Goal: Complete application form

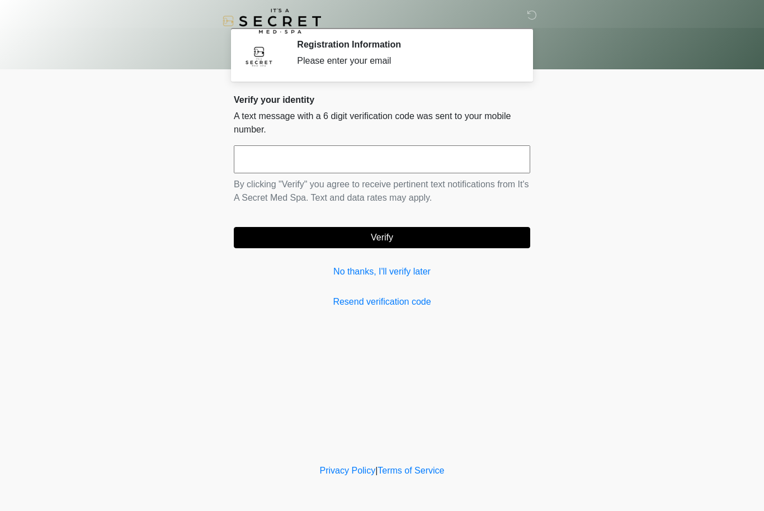
scroll to position [1, 0]
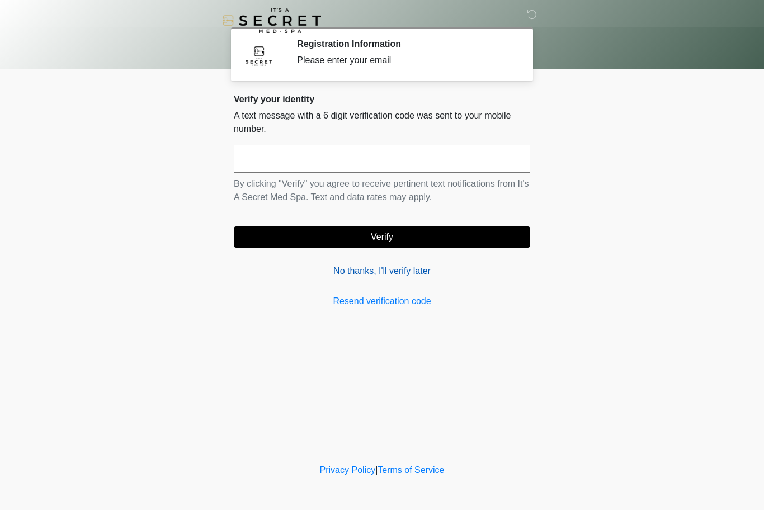
click at [339, 273] on link "No thanks, I'll verify later" at bounding box center [382, 271] width 296 height 13
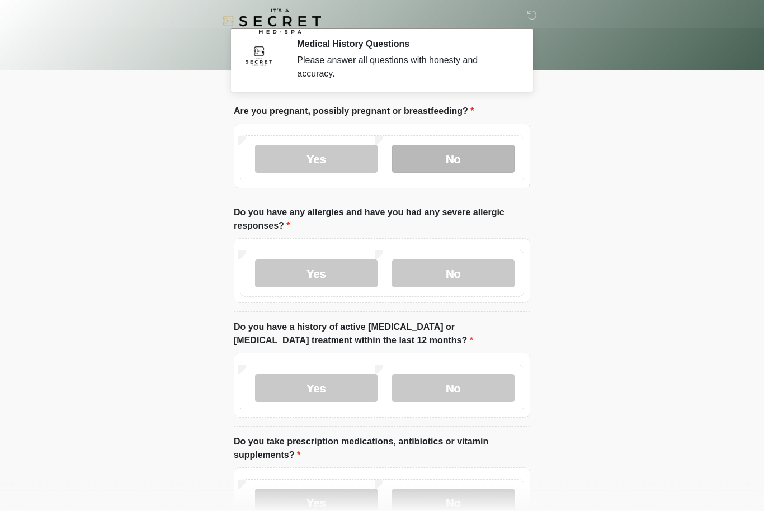
click at [438, 160] on label "No" at bounding box center [453, 159] width 122 height 28
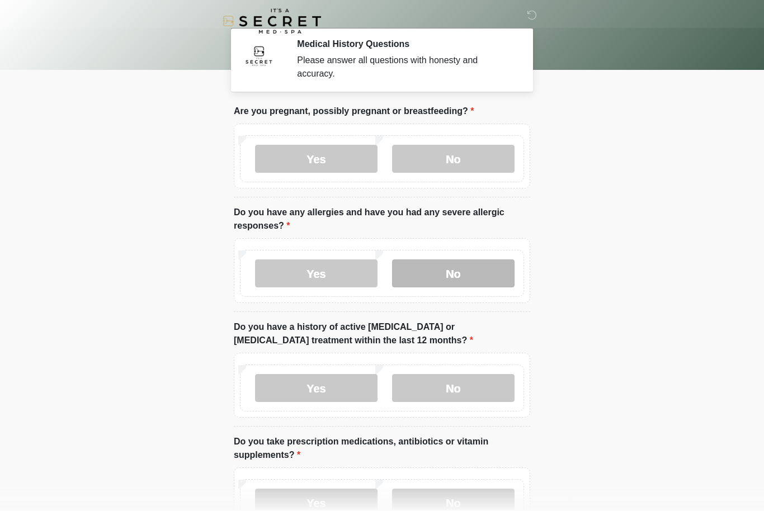
click at [481, 277] on label "No" at bounding box center [453, 273] width 122 height 28
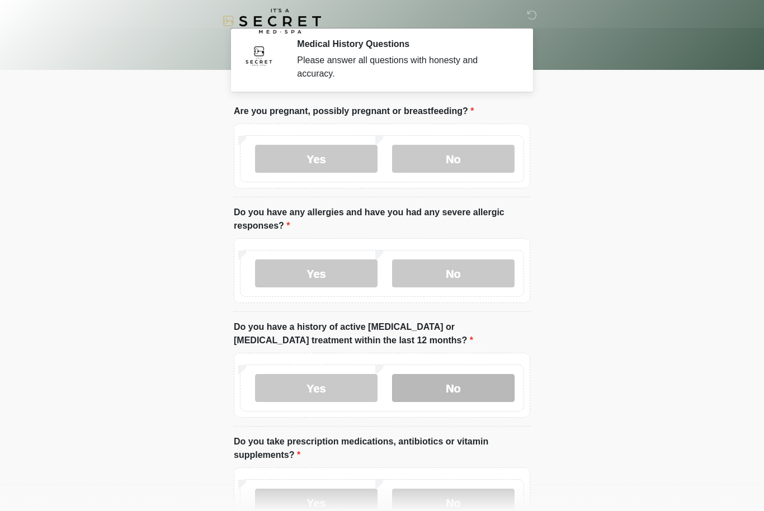
click at [480, 391] on label "No" at bounding box center [453, 388] width 122 height 28
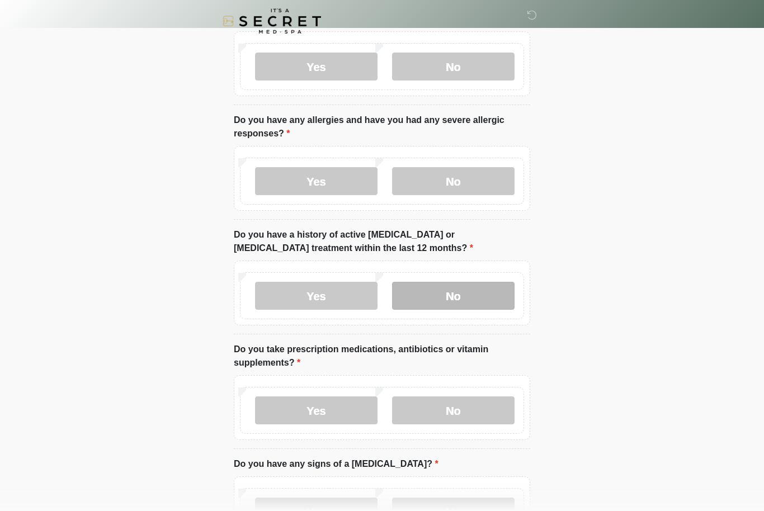
scroll to position [154, 0]
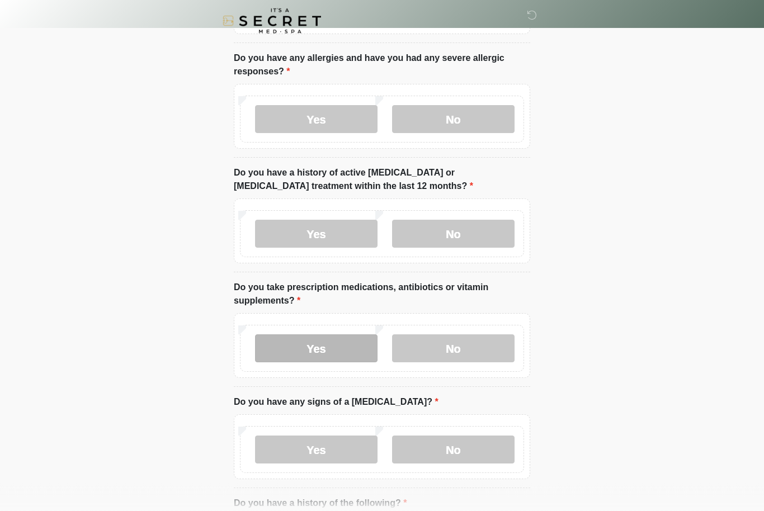
click at [338, 341] on label "Yes" at bounding box center [316, 349] width 122 height 28
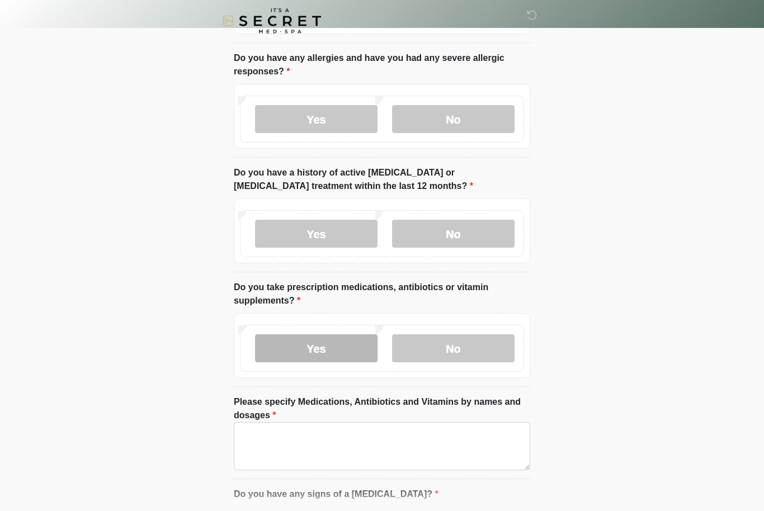
scroll to position [155, 0]
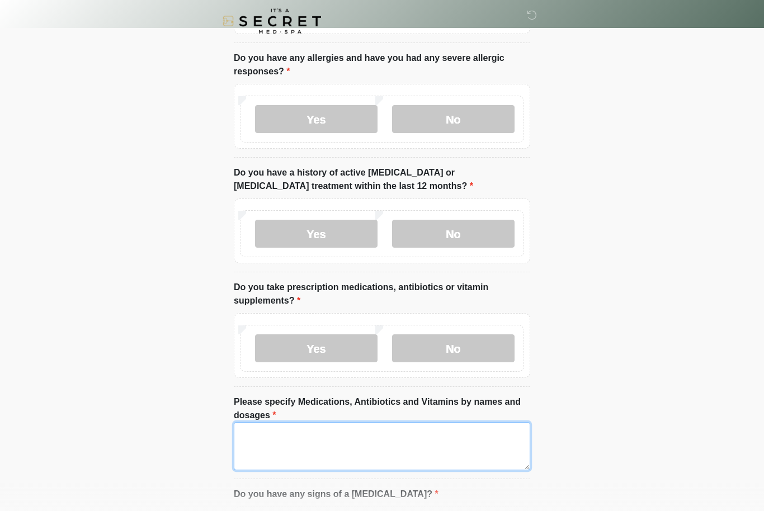
click at [355, 440] on textarea "Please specify Medications, Antibiotics and Vitamins by names and dosages" at bounding box center [382, 446] width 296 height 48
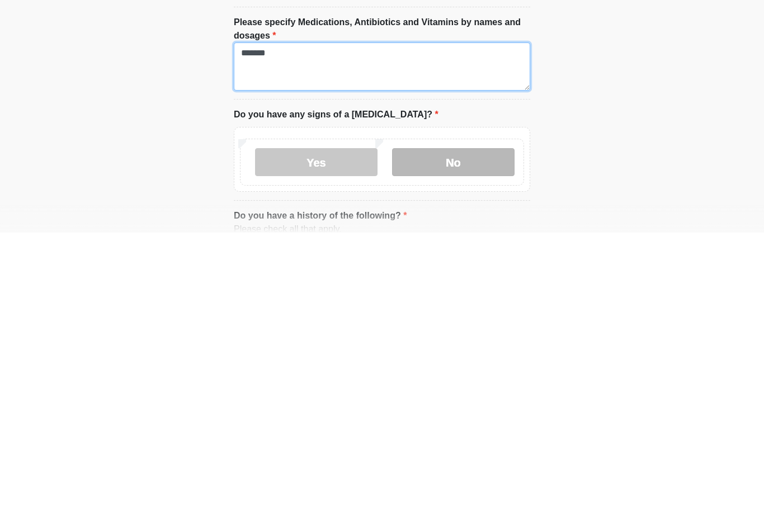
type textarea "*******"
click at [476, 427] on label "No" at bounding box center [453, 441] width 122 height 28
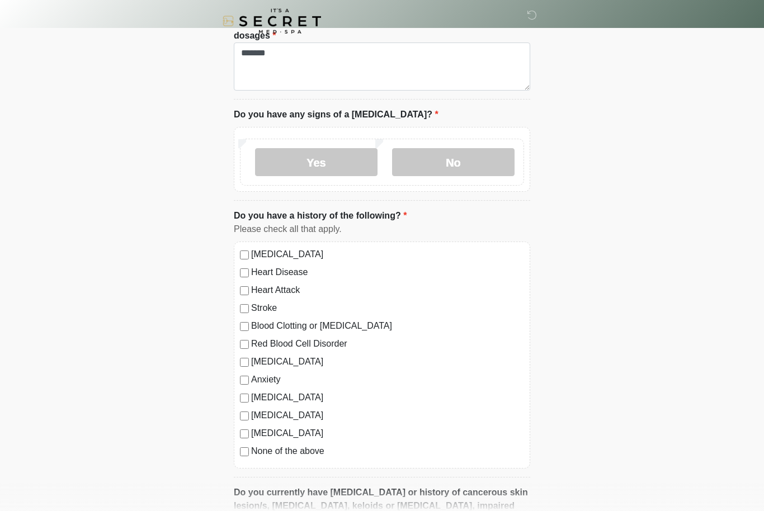
click at [258, 431] on label "Diabetes" at bounding box center [387, 433] width 273 height 13
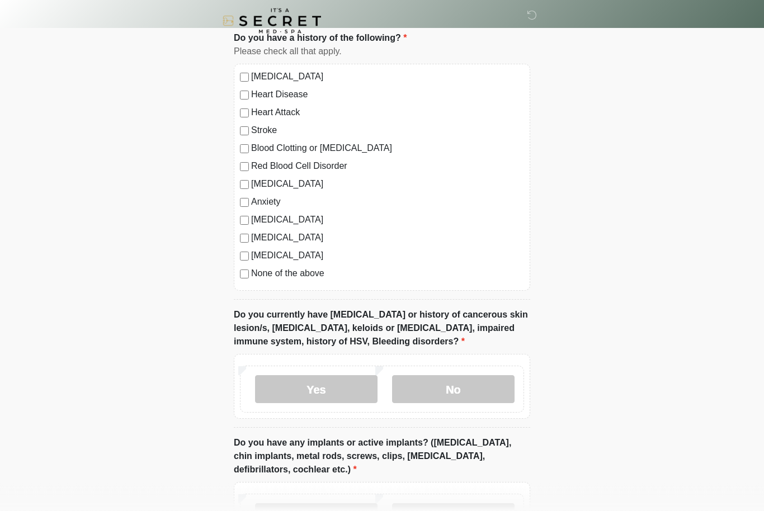
scroll to position [717, 0]
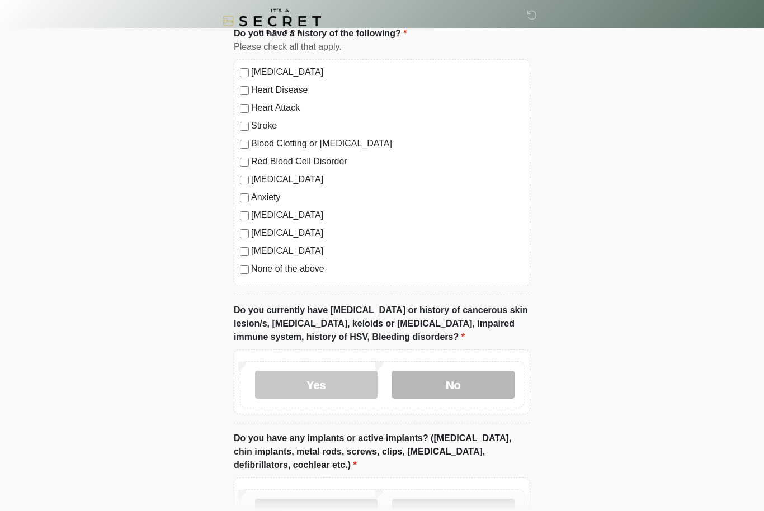
click at [480, 384] on label "No" at bounding box center [453, 385] width 122 height 28
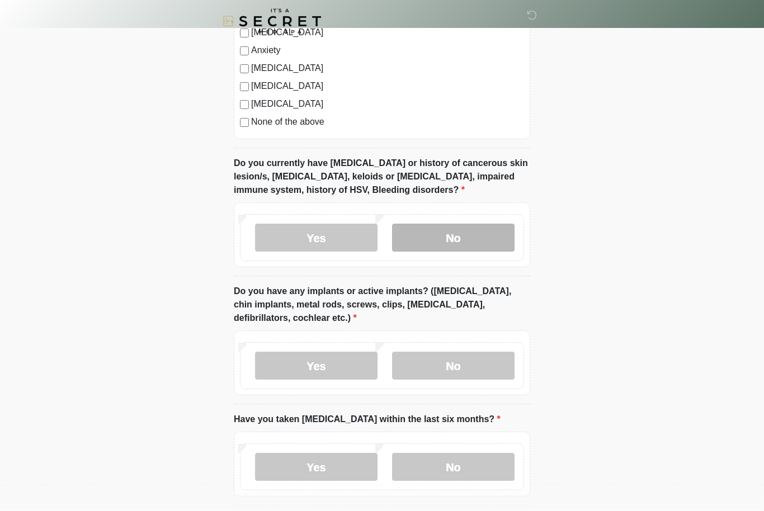
scroll to position [876, 0]
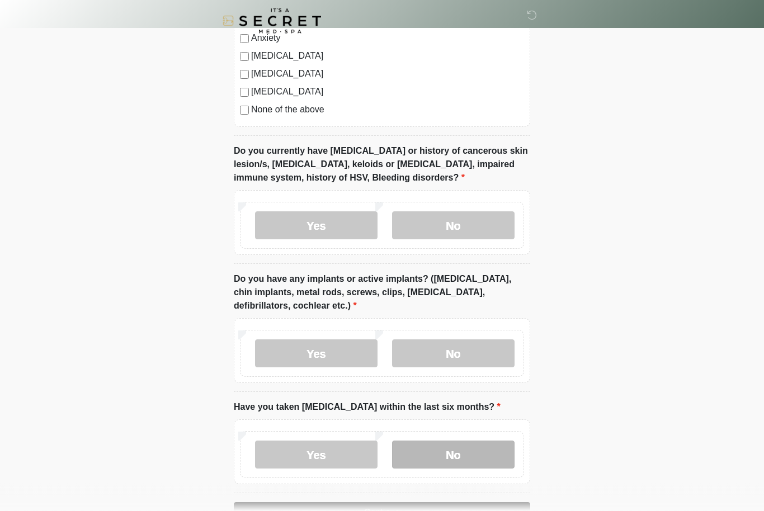
click at [481, 455] on label "No" at bounding box center [453, 455] width 122 height 28
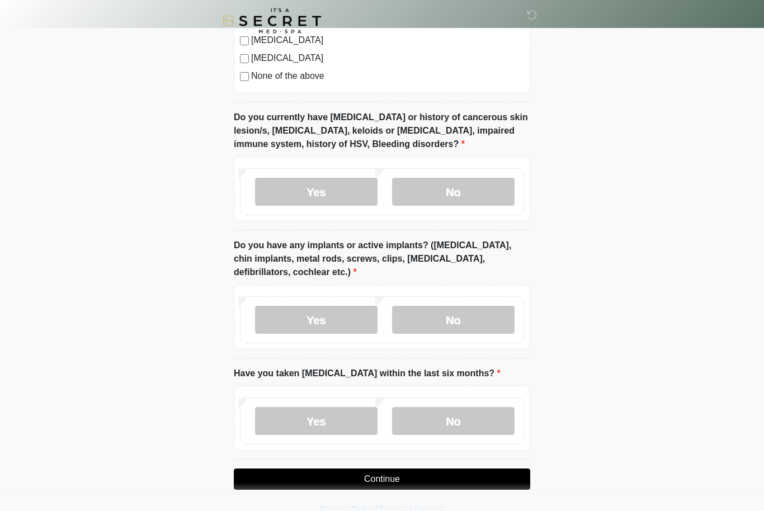
click at [434, 481] on button "Continue" at bounding box center [382, 479] width 296 height 21
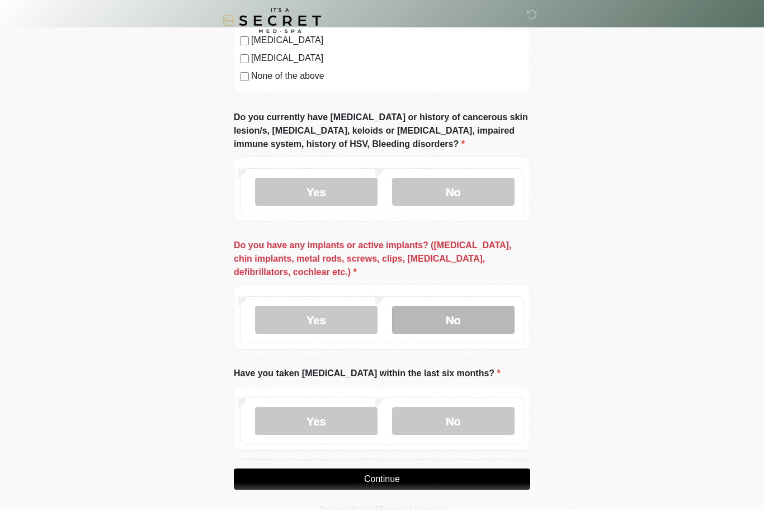
click at [473, 311] on label "No" at bounding box center [453, 320] width 122 height 28
click at [457, 481] on button "Continue" at bounding box center [382, 479] width 296 height 21
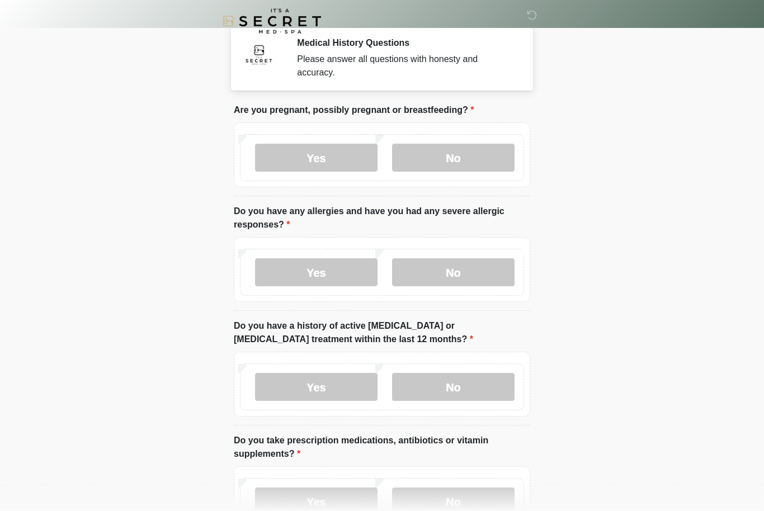
scroll to position [0, 0]
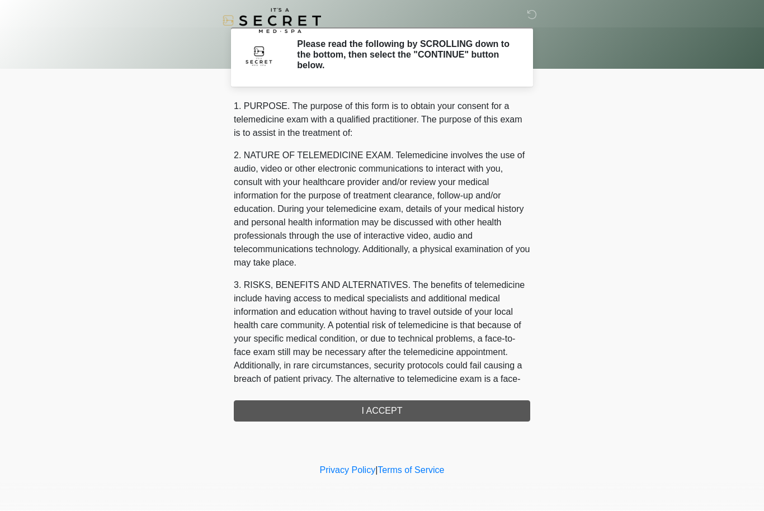
click at [426, 410] on div "1. PURPOSE. The purpose of this form is to obtain your consent for a telemedici…" at bounding box center [382, 261] width 296 height 322
click at [414, 410] on div "1. PURPOSE. The purpose of this form is to obtain your consent for a telemedici…" at bounding box center [382, 261] width 296 height 322
click at [407, 413] on div "1. PURPOSE. The purpose of this form is to obtain your consent for a telemedici…" at bounding box center [382, 261] width 296 height 322
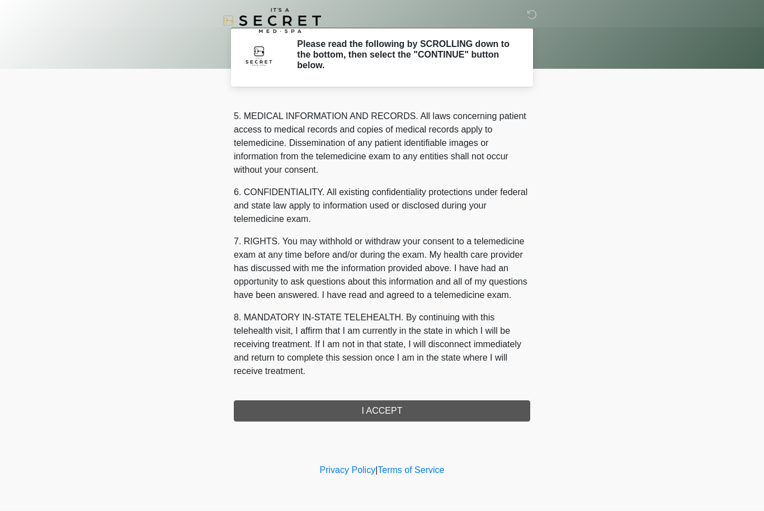
scroll to position [388, 0]
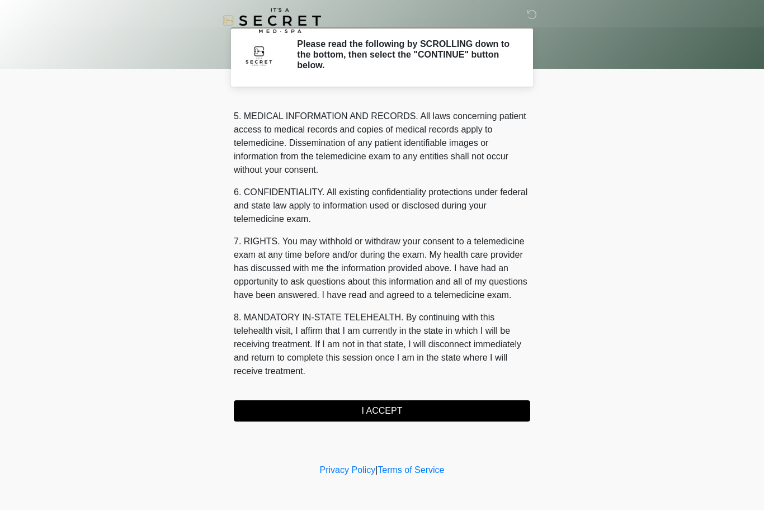
click at [401, 415] on button "I ACCEPT" at bounding box center [382, 411] width 296 height 21
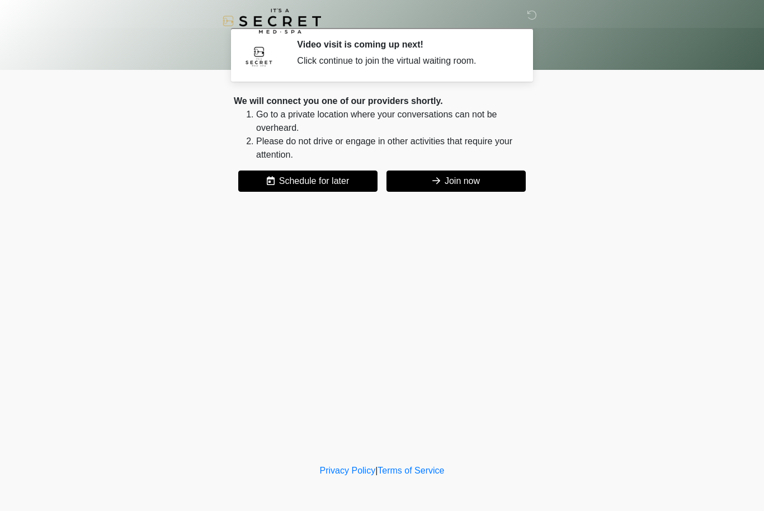
click at [465, 176] on button "Join now" at bounding box center [455, 181] width 139 height 21
